Goal: Task Accomplishment & Management: Use online tool/utility

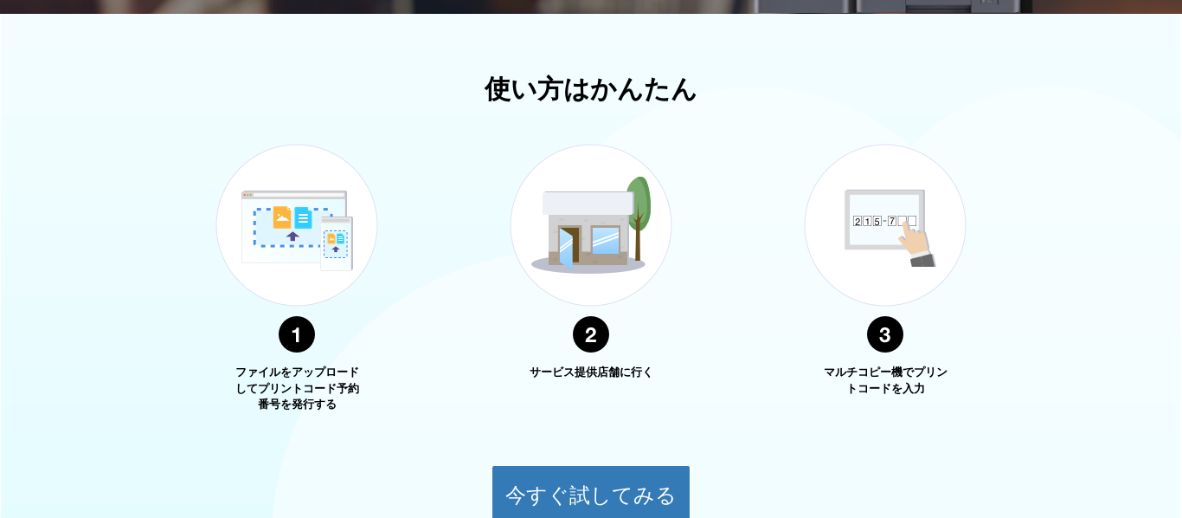
scroll to position [712, 0]
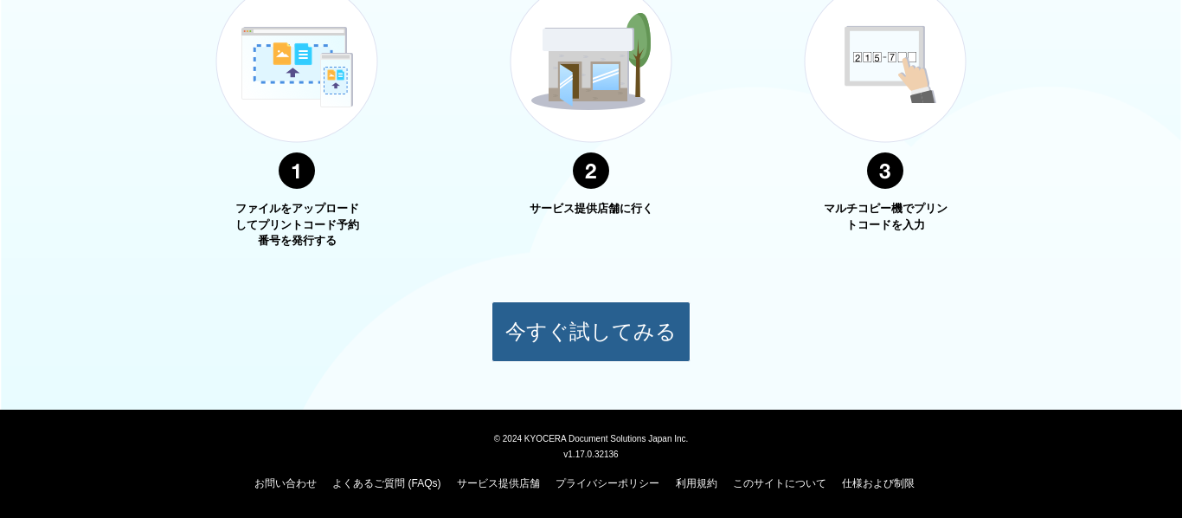
click at [555, 334] on button "今すぐ試してみる" at bounding box center [591, 331] width 199 height 61
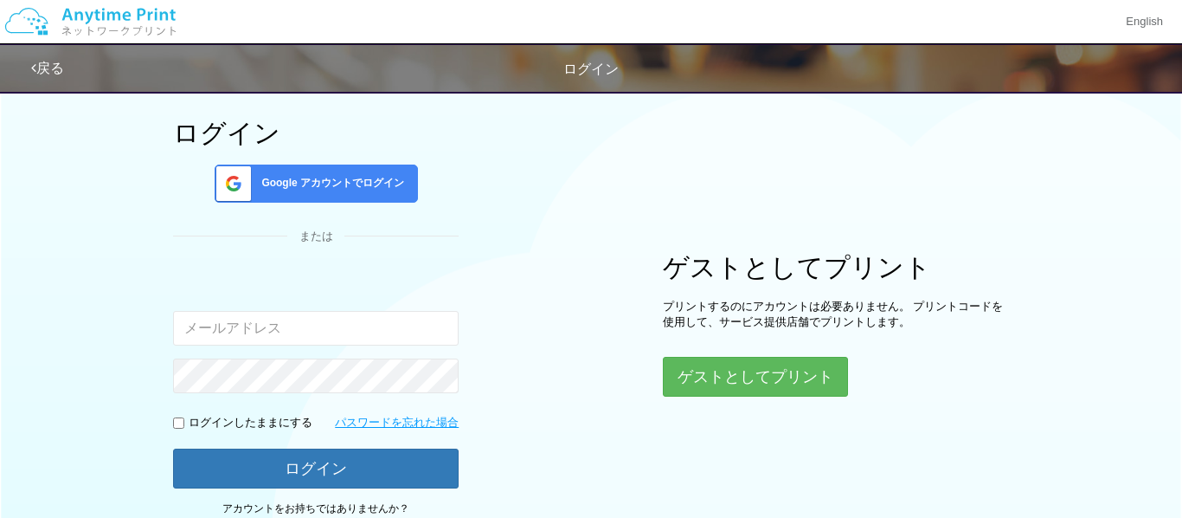
scroll to position [78, 0]
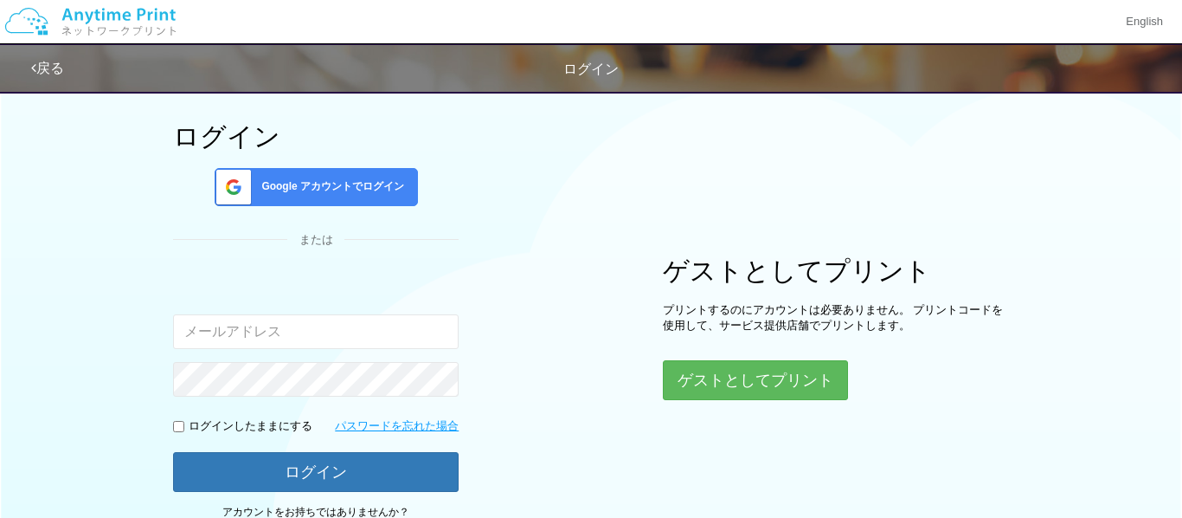
click at [387, 190] on span "Google アカウントでログイン" at bounding box center [329, 186] width 150 height 15
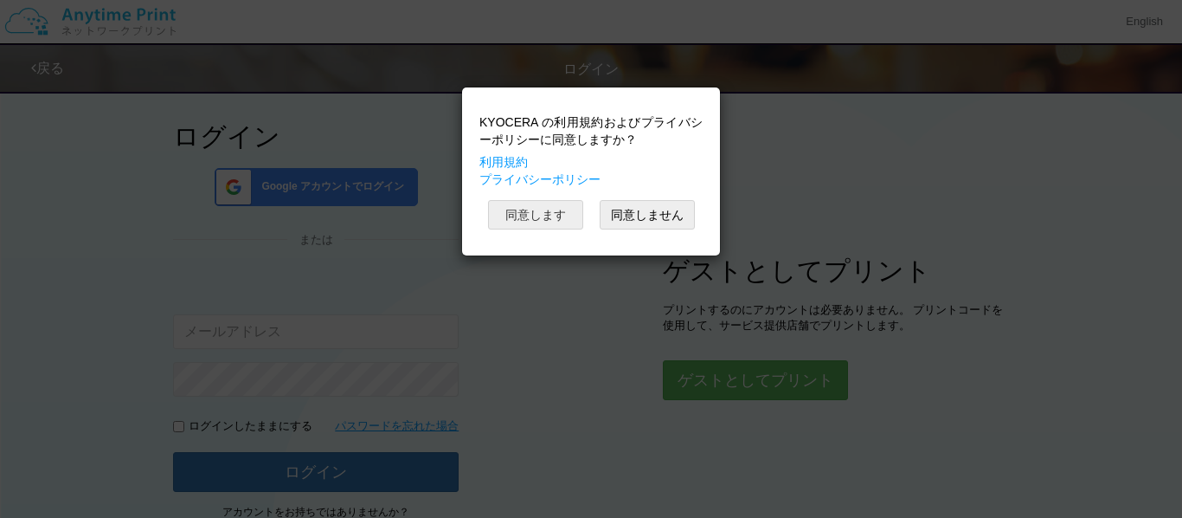
click at [565, 212] on button "同意します" at bounding box center [535, 214] width 95 height 29
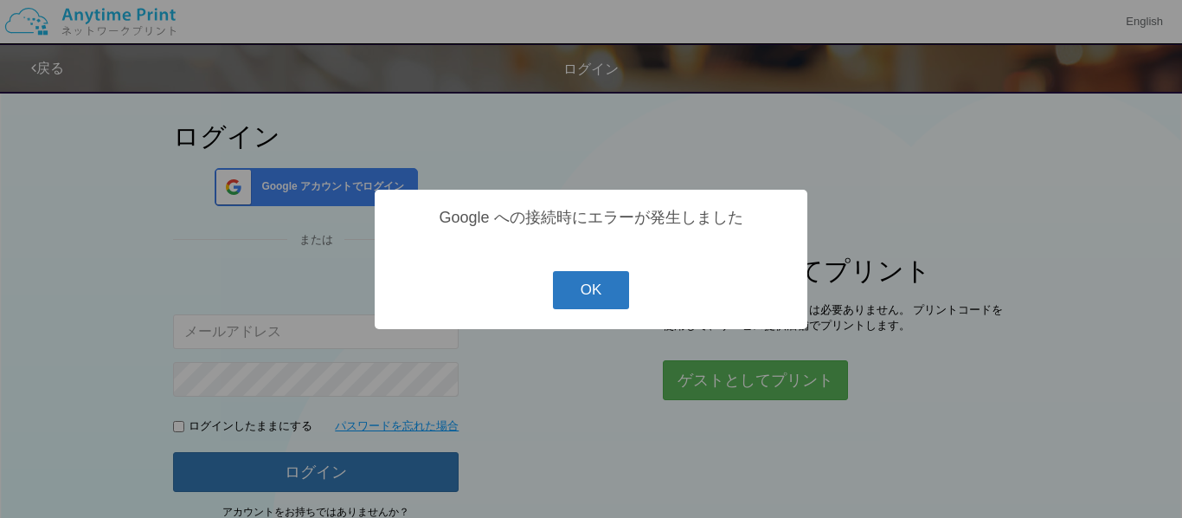
click at [596, 285] on button "OK" at bounding box center [591, 290] width 77 height 38
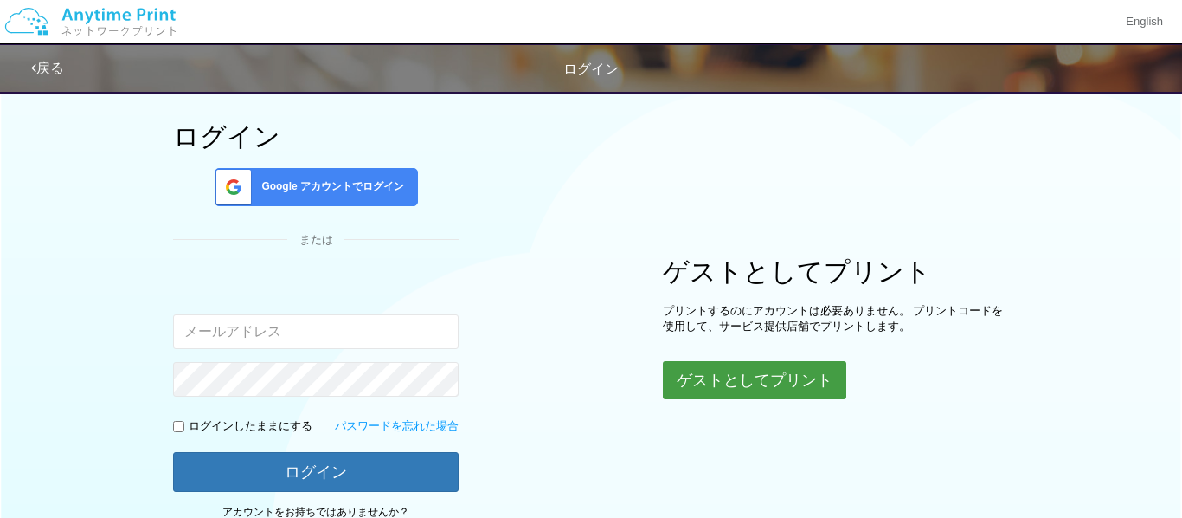
click at [761, 383] on button "ゲストとしてプリント" at bounding box center [754, 380] width 183 height 38
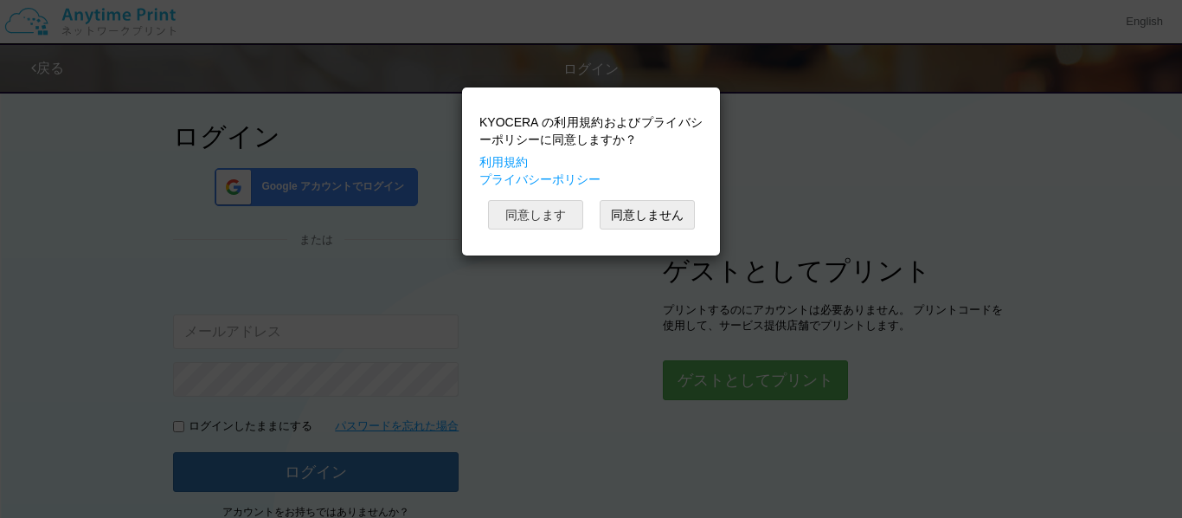
click at [571, 207] on button "同意します" at bounding box center [535, 214] width 95 height 29
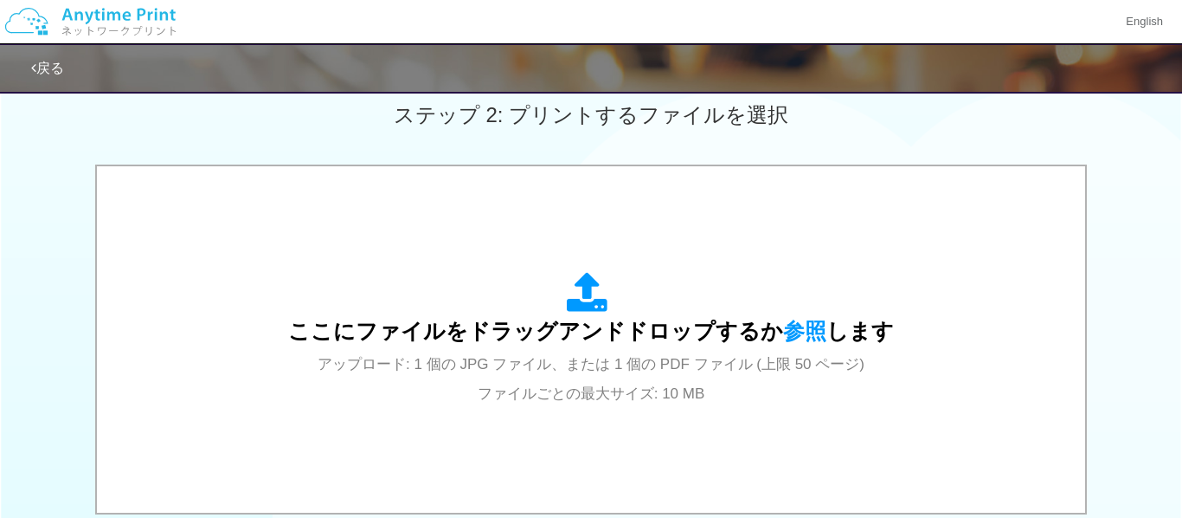
scroll to position [504, 0]
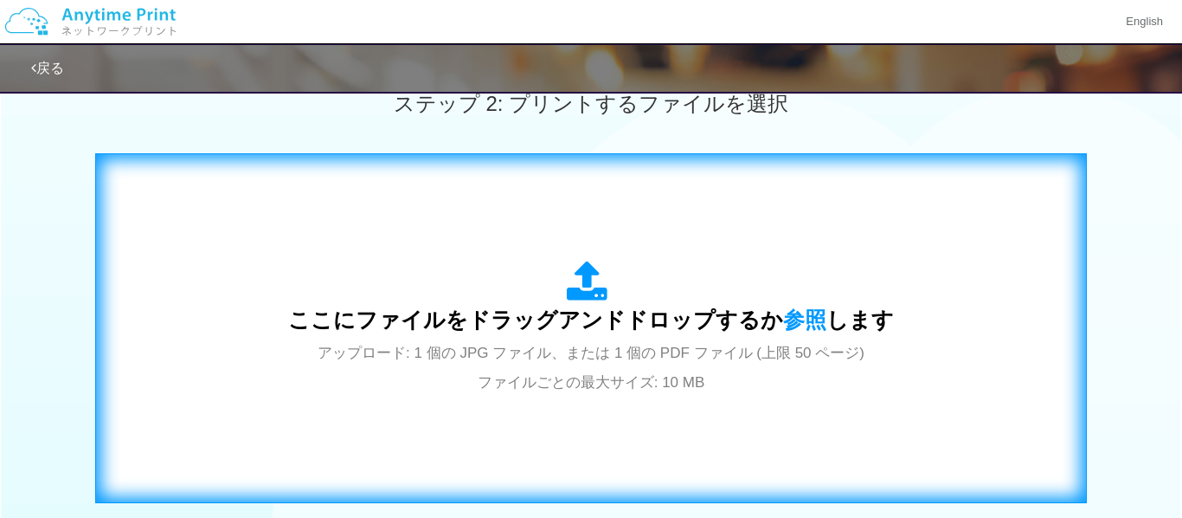
click at [576, 277] on icon at bounding box center [591, 282] width 48 height 43
click at [707, 355] on span "アップロード: 1 個の JPG ファイル、または 1 個の PDF ファイル (上限 50 ページ) ファイルごとの最大サイズ: 10 MB" at bounding box center [591, 367] width 547 height 46
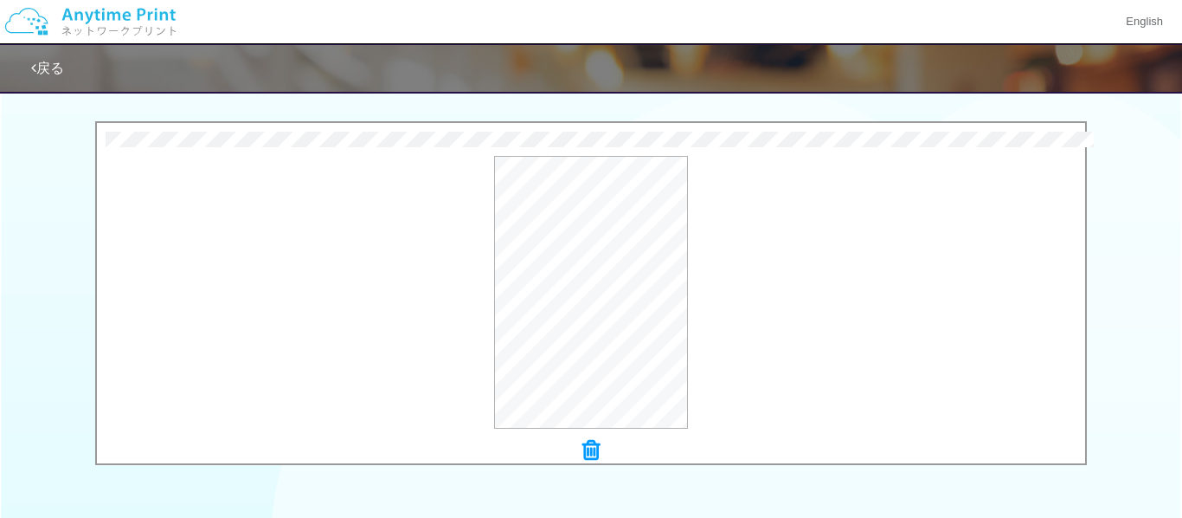
scroll to position [535, 0]
click at [611, 293] on button "プレビュー" at bounding box center [598, 294] width 81 height 28
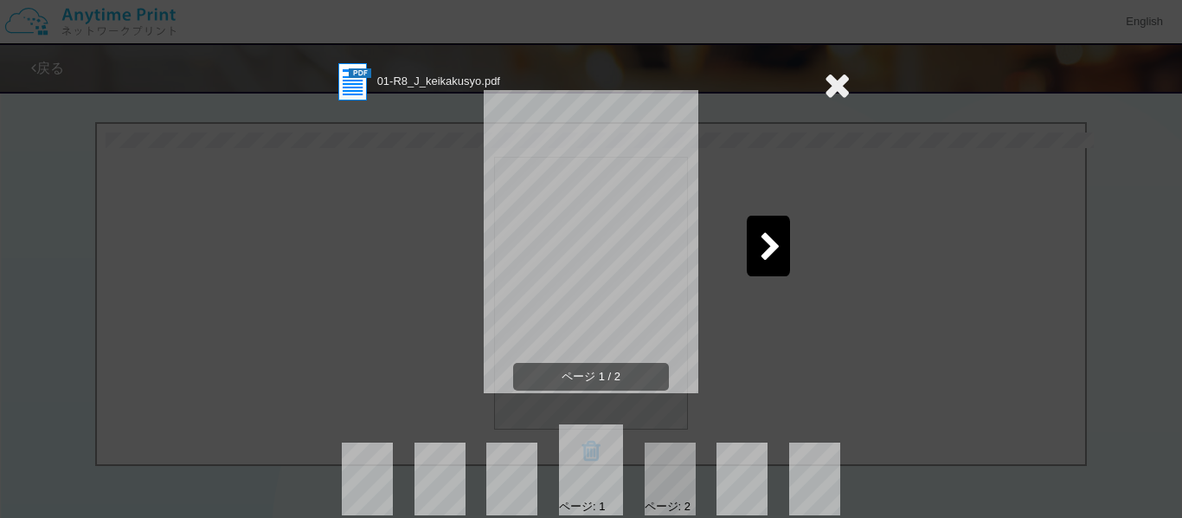
click at [767, 248] on icon at bounding box center [771, 248] width 22 height 30
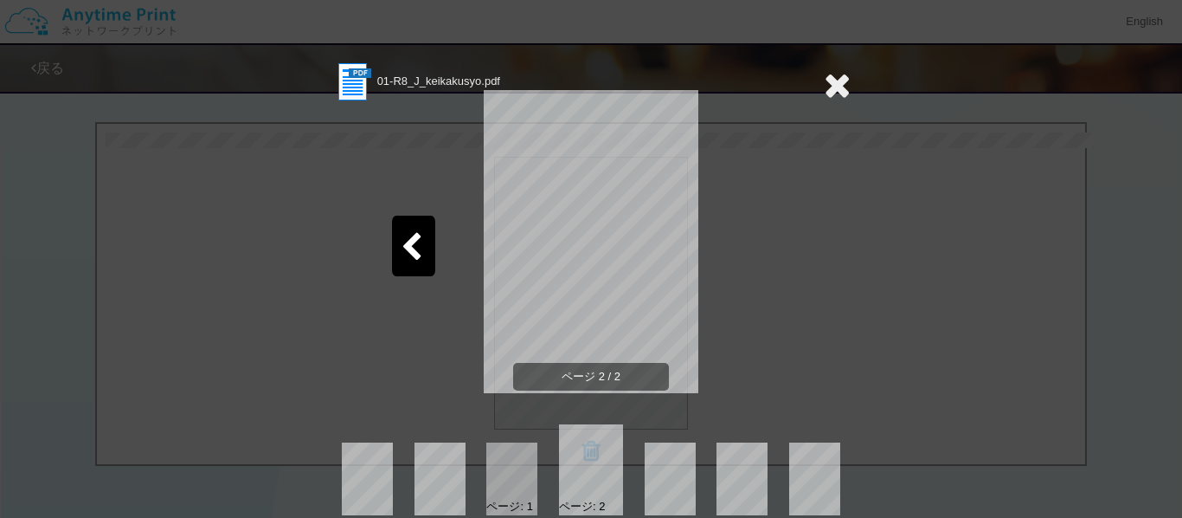
click at [846, 82] on icon at bounding box center [837, 85] width 27 height 35
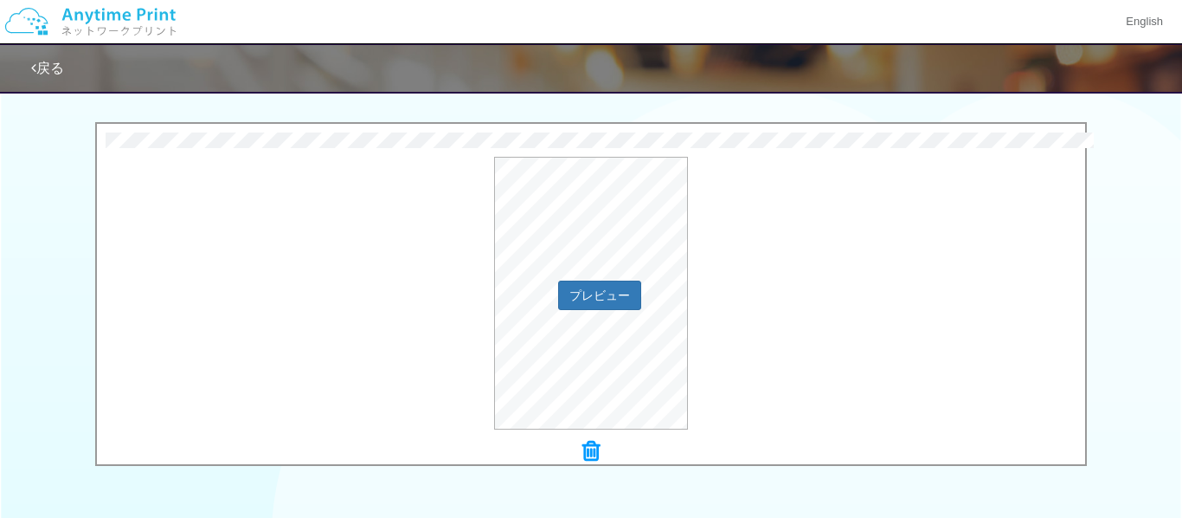
scroll to position [800, 0]
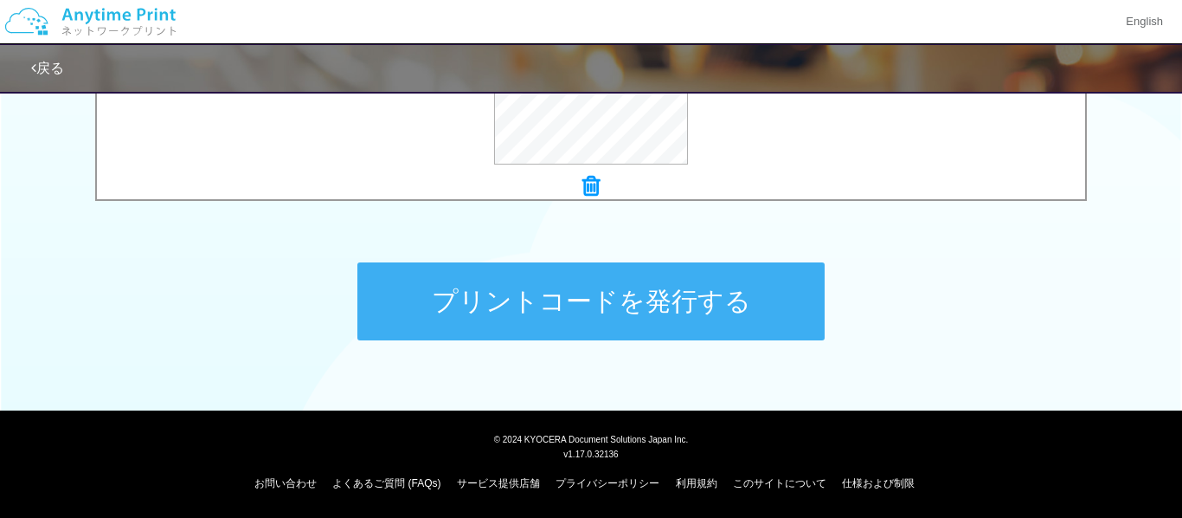
click at [666, 290] on button "プリントコードを発行する" at bounding box center [590, 301] width 467 height 78
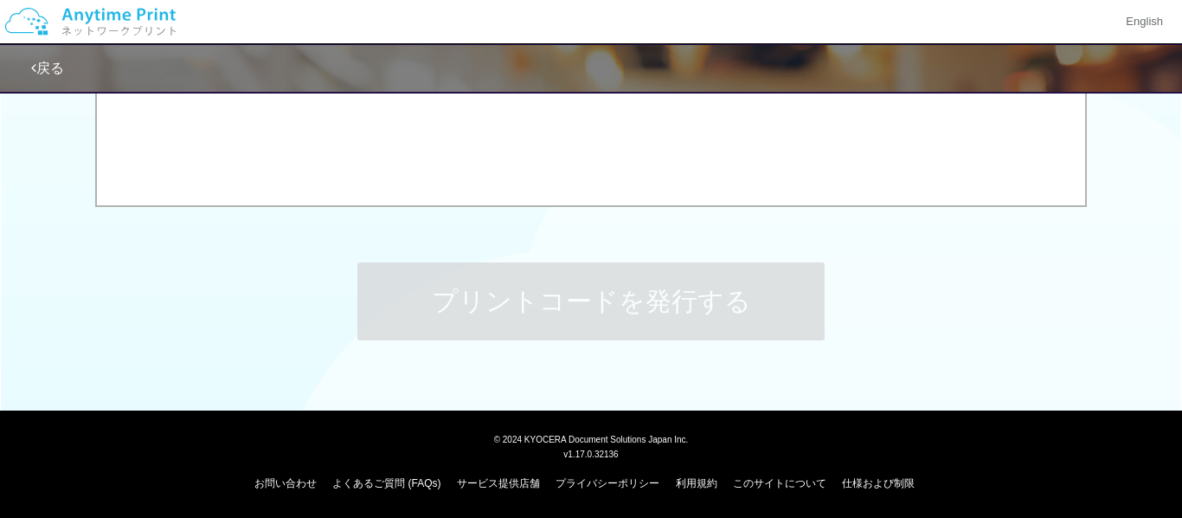
scroll to position [0, 0]
